Goal: Use online tool/utility: Utilize a website feature to perform a specific function

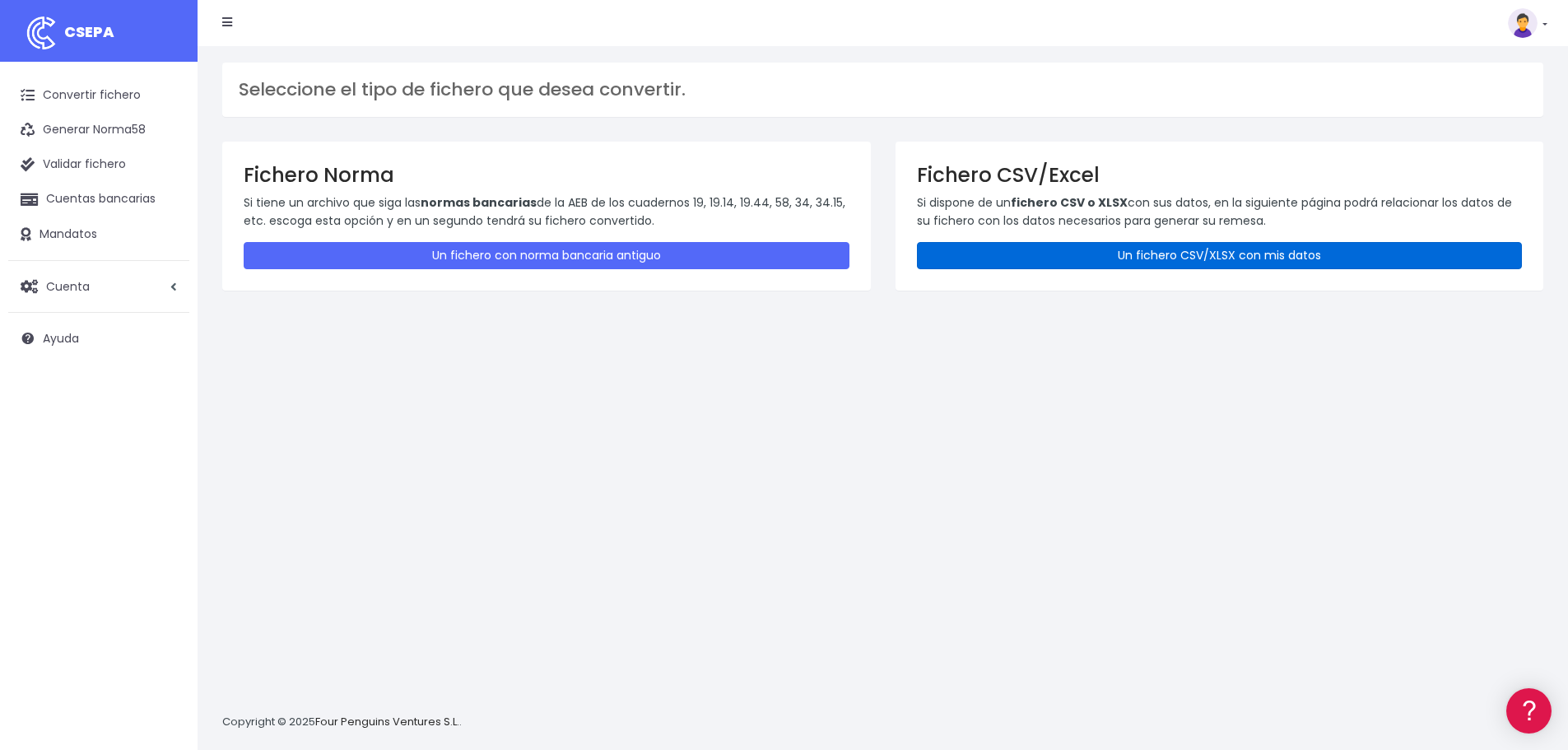
click at [1028, 256] on link "Un fichero CSV/XLSX con mis datos" at bounding box center [1219, 255] width 605 height 27
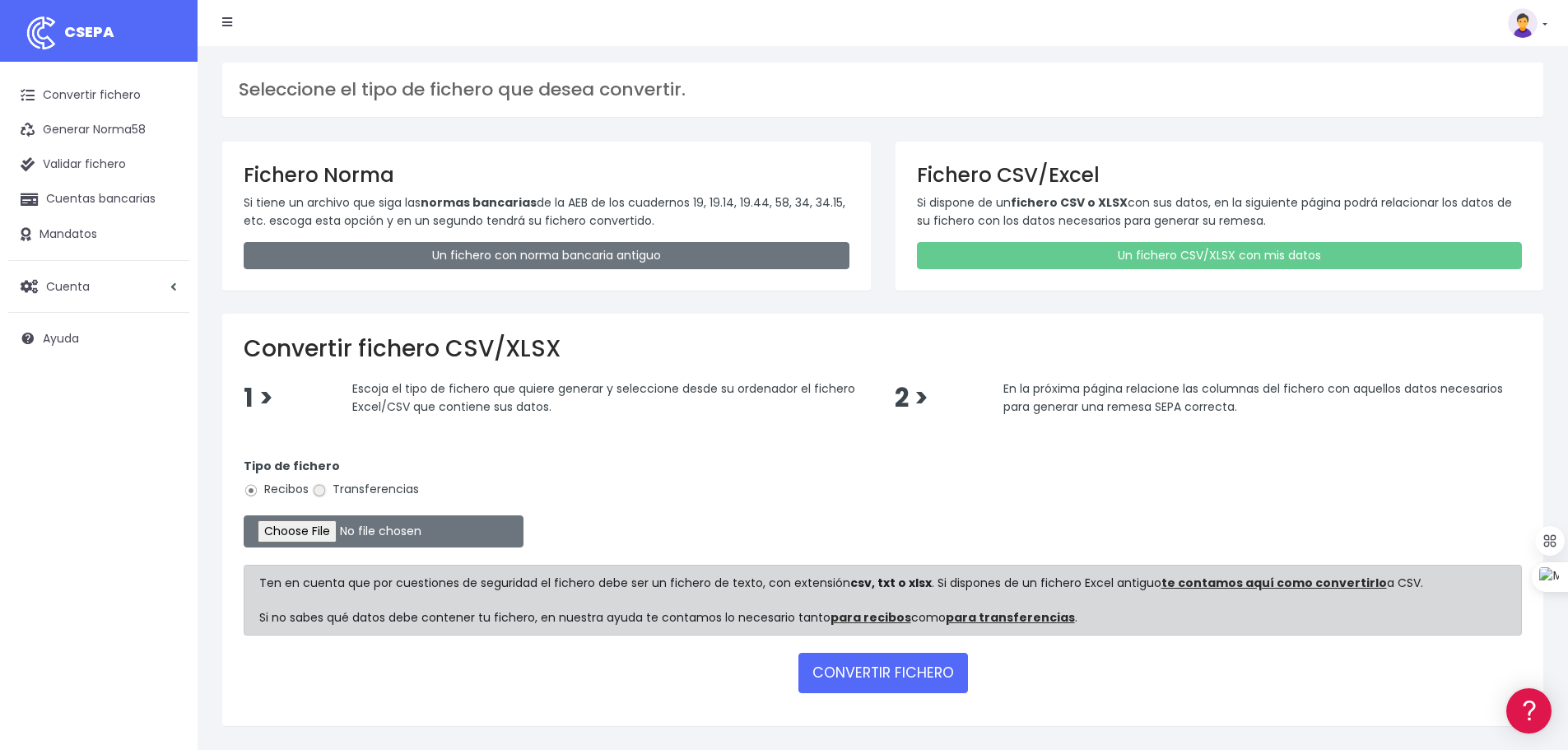
drag, startPoint x: 321, startPoint y: 492, endPoint x: 322, endPoint y: 513, distance: 21.0
click at [321, 493] on input "Transferencias" at bounding box center [320, 491] width 15 height 15
radio input "true"
click at [325, 527] on input "file" at bounding box center [384, 531] width 280 height 32
type input "C:\fakepath\transferencias-2025-09-30.csv"
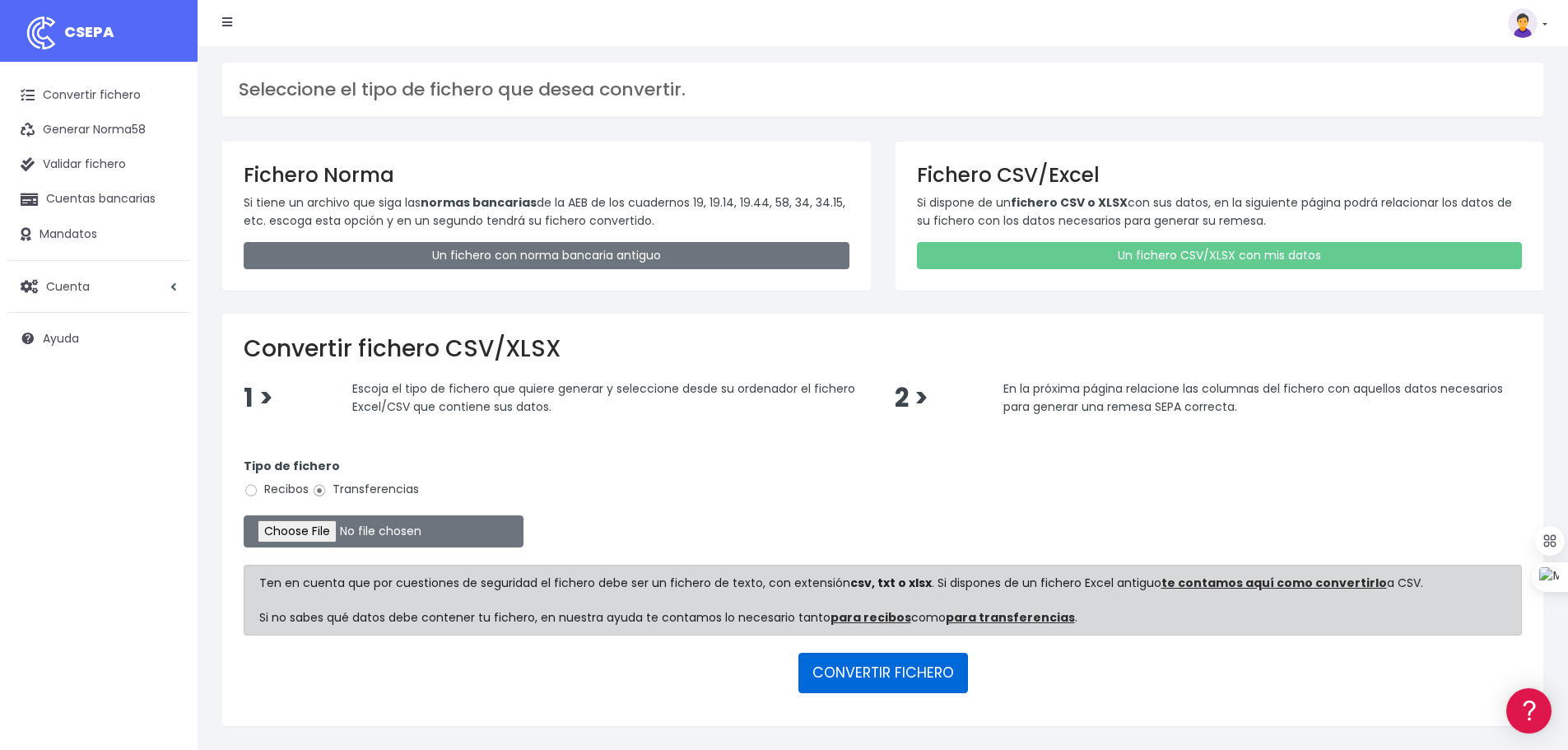
click at [850, 671] on button "CONVERTIR FICHERO" at bounding box center [883, 672] width 169 height 39
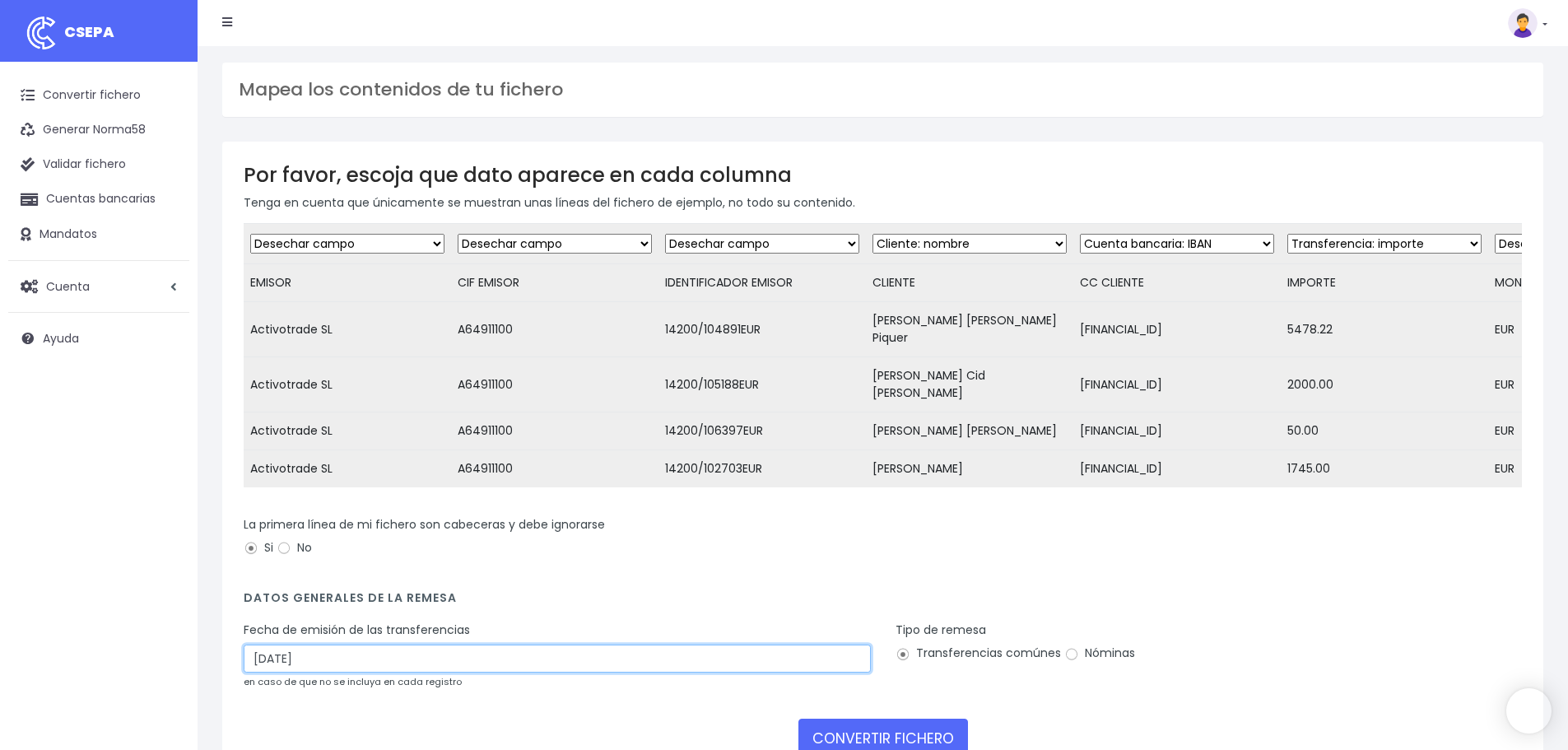
click at [349, 645] on input "03/10/2025" at bounding box center [557, 659] width 627 height 28
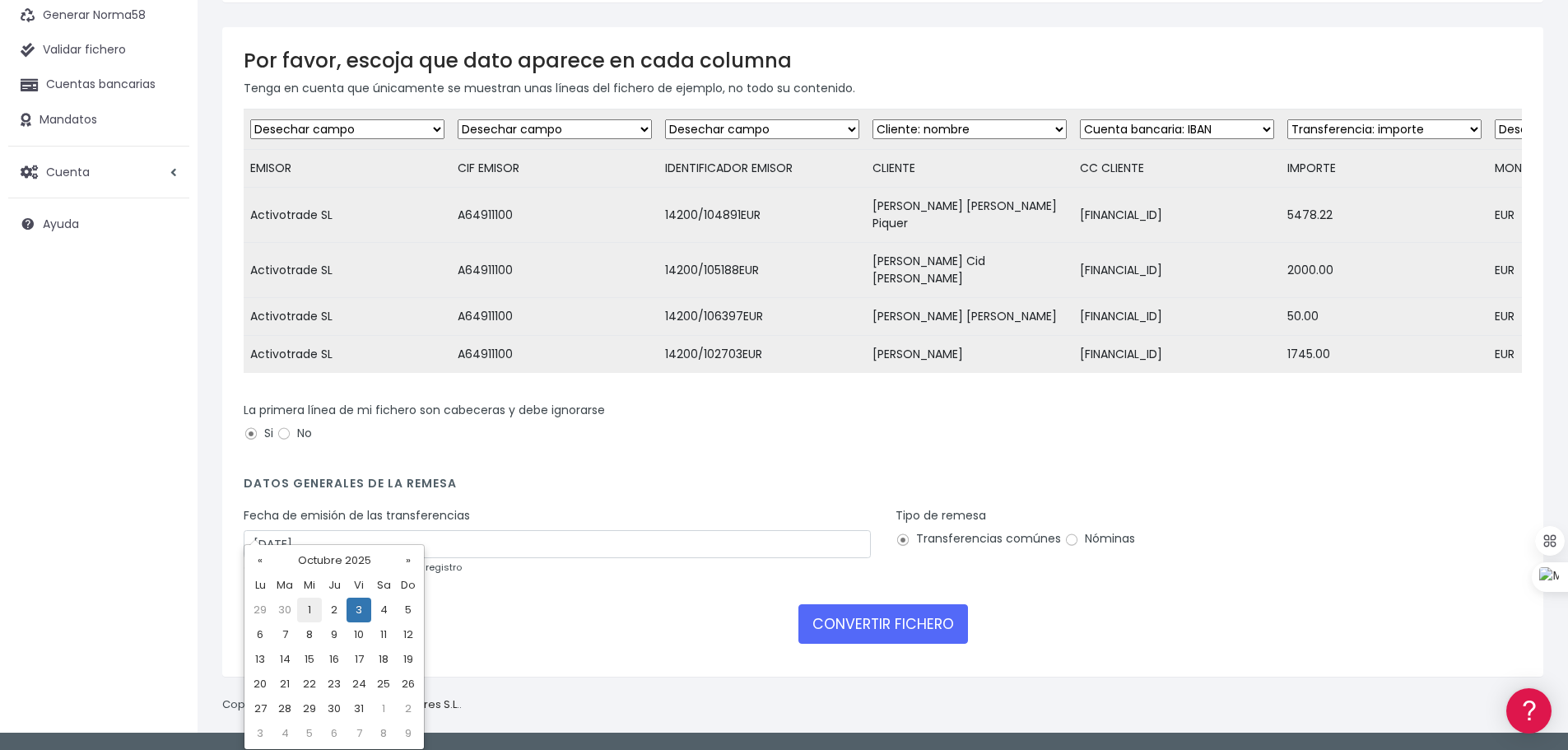
click at [304, 605] on td "1" at bounding box center [309, 610] width 24 height 24
type input "01/10/2025"
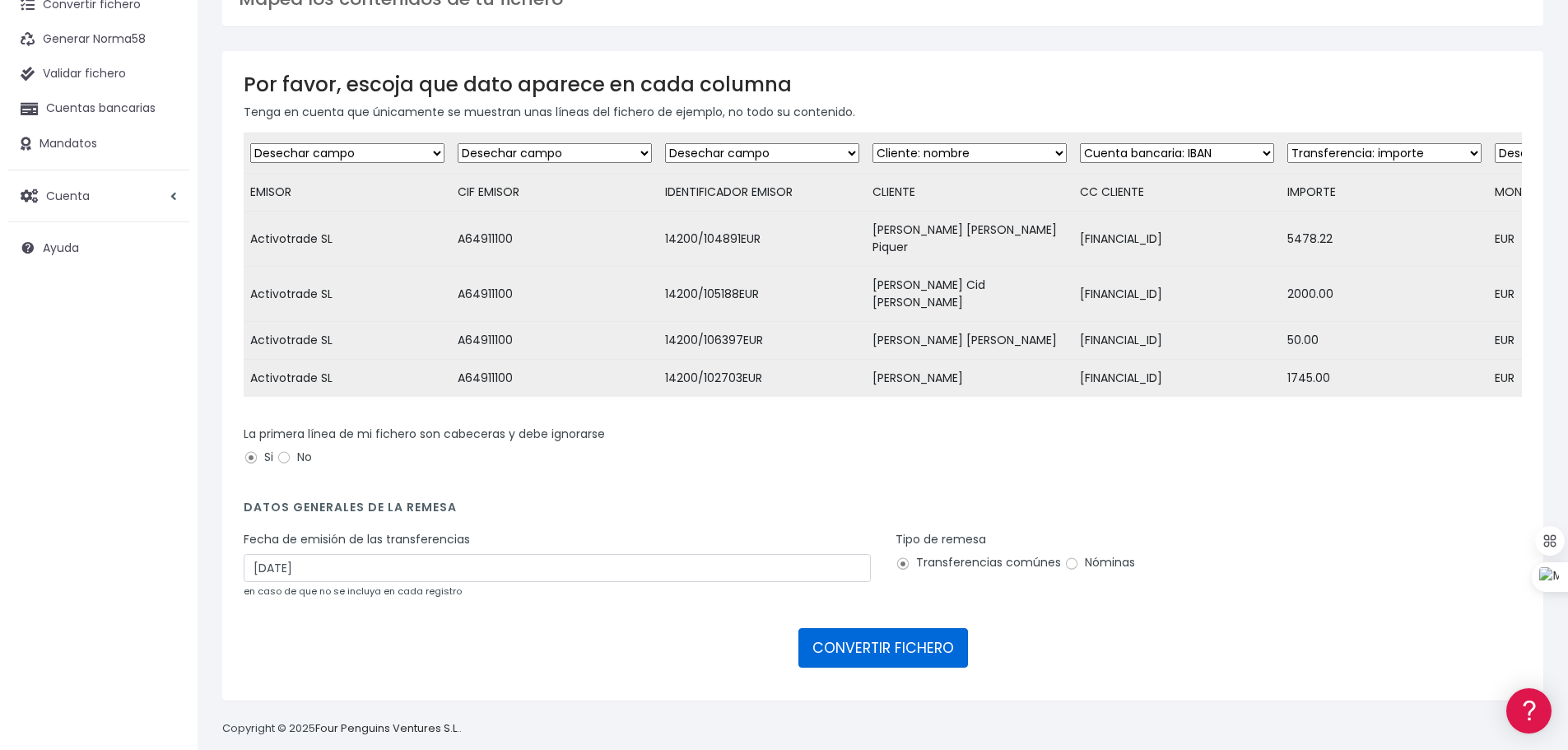
click at [890, 628] on button "CONVERTIR FICHERO" at bounding box center [883, 648] width 169 height 39
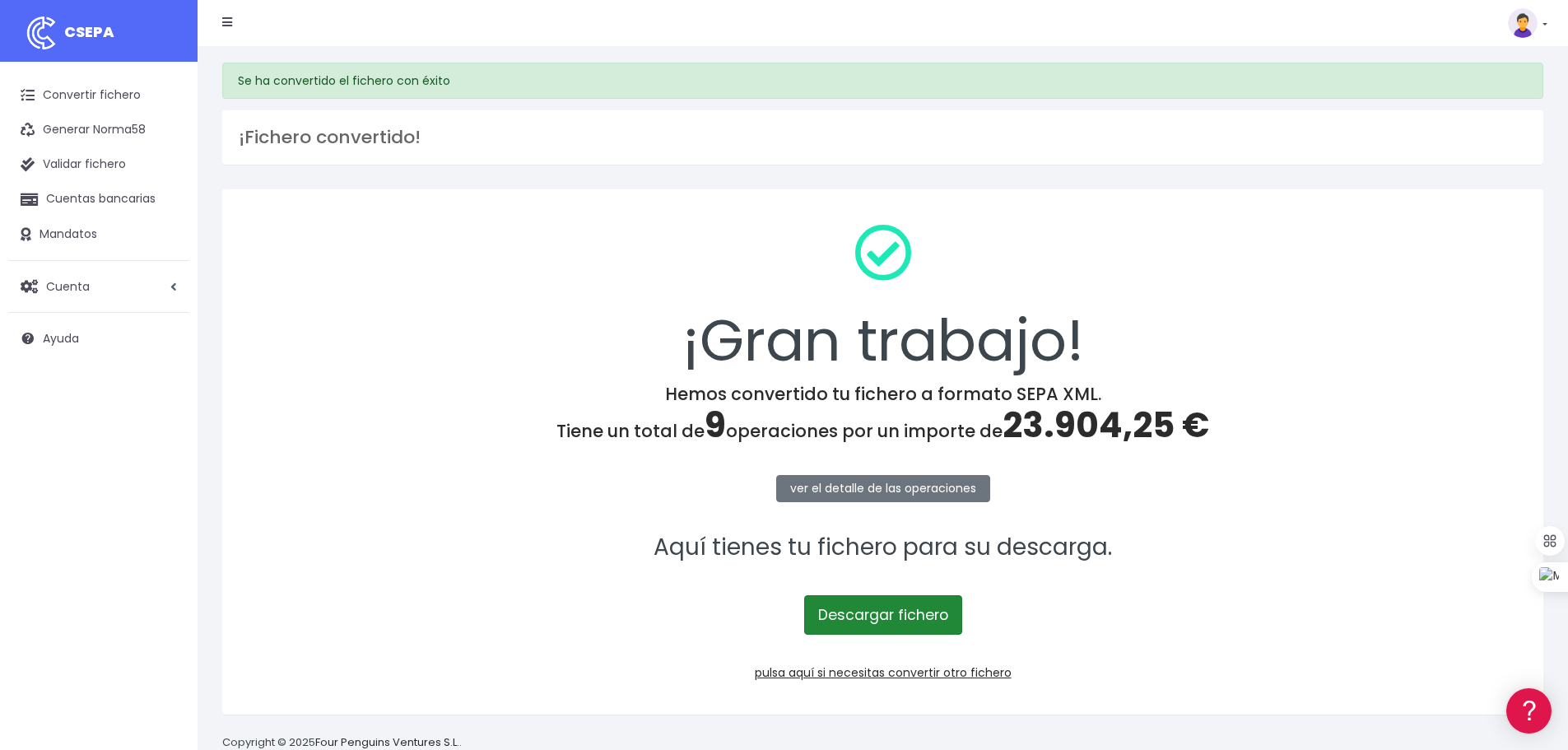
click at [881, 622] on link "Descargar fichero" at bounding box center [883, 615] width 158 height 39
